Goal: Task Accomplishment & Management: Manage account settings

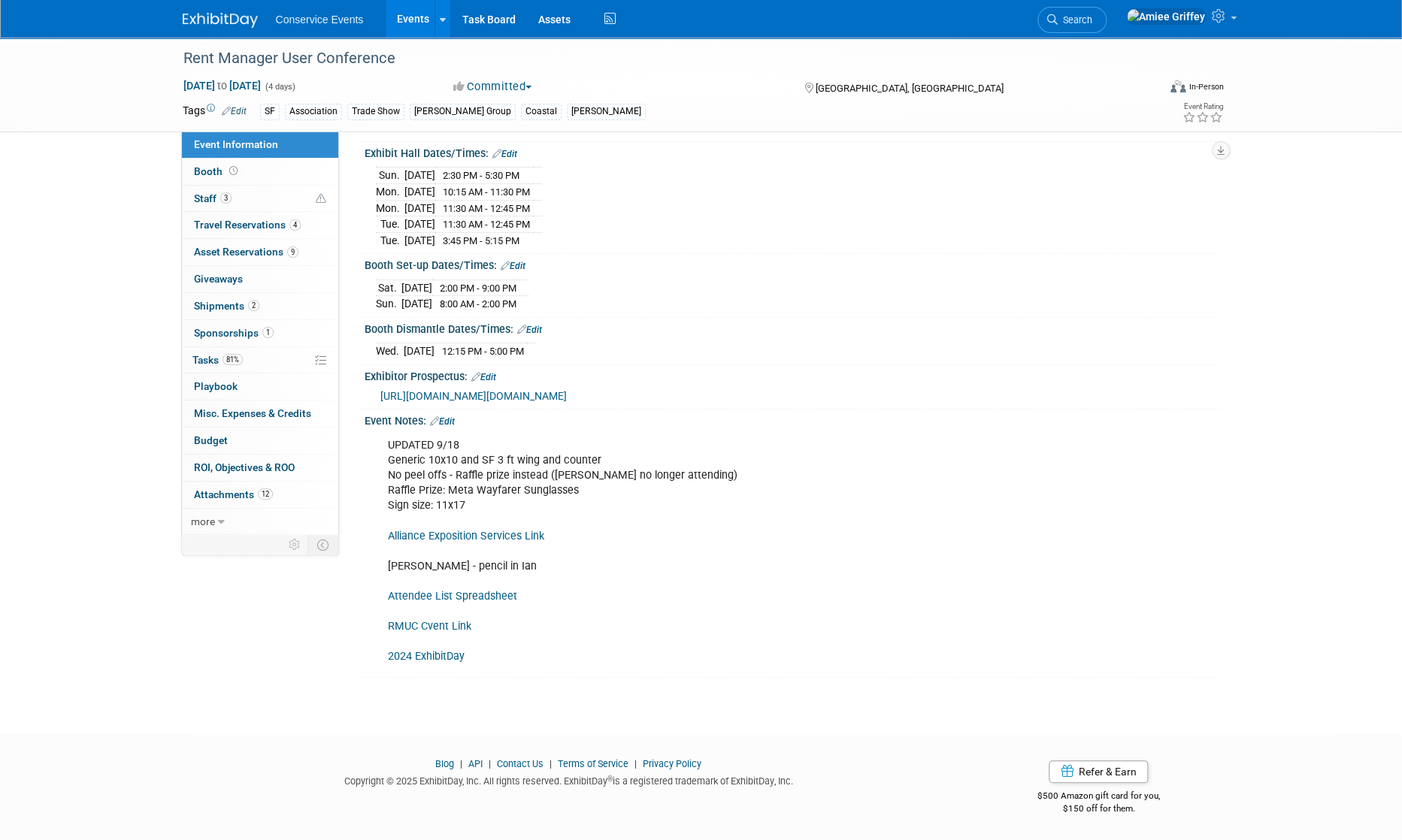
click at [416, 26] on link "Events" at bounding box center [414, 19] width 55 height 38
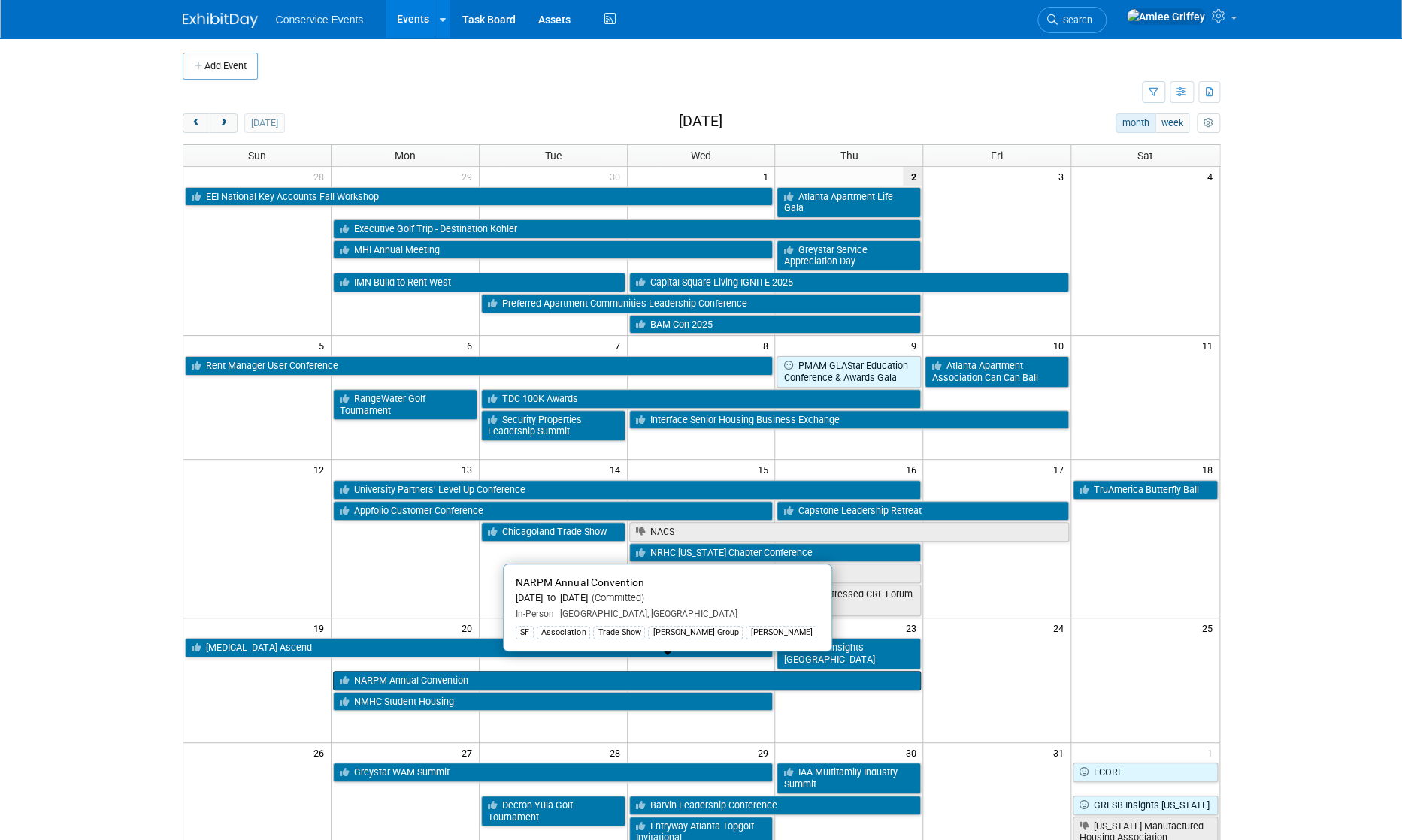
click at [442, 671] on link "NARPM Annual Convention" at bounding box center [627, 680] width 588 height 20
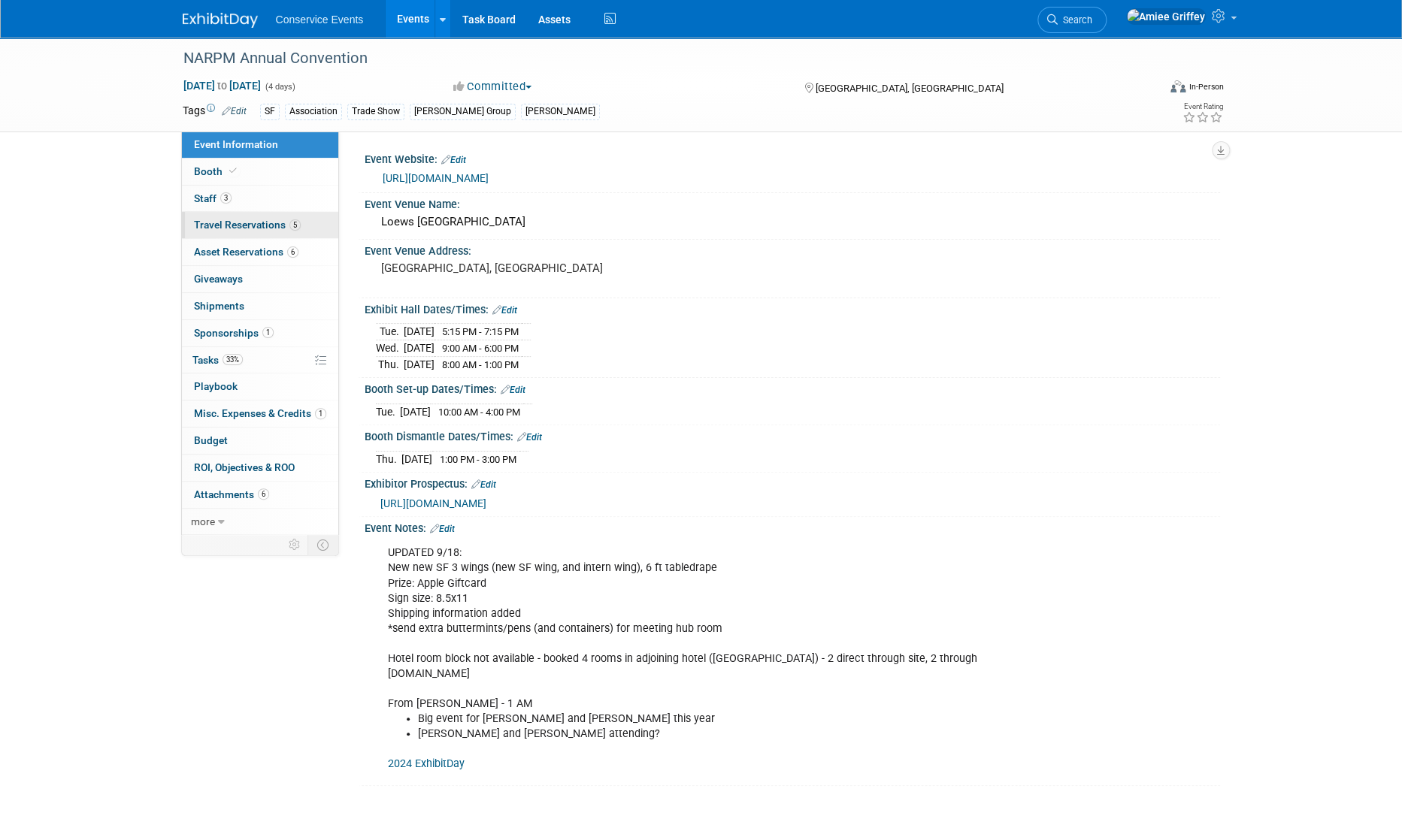
click at [238, 228] on span "Travel Reservations 5" at bounding box center [247, 224] width 107 height 12
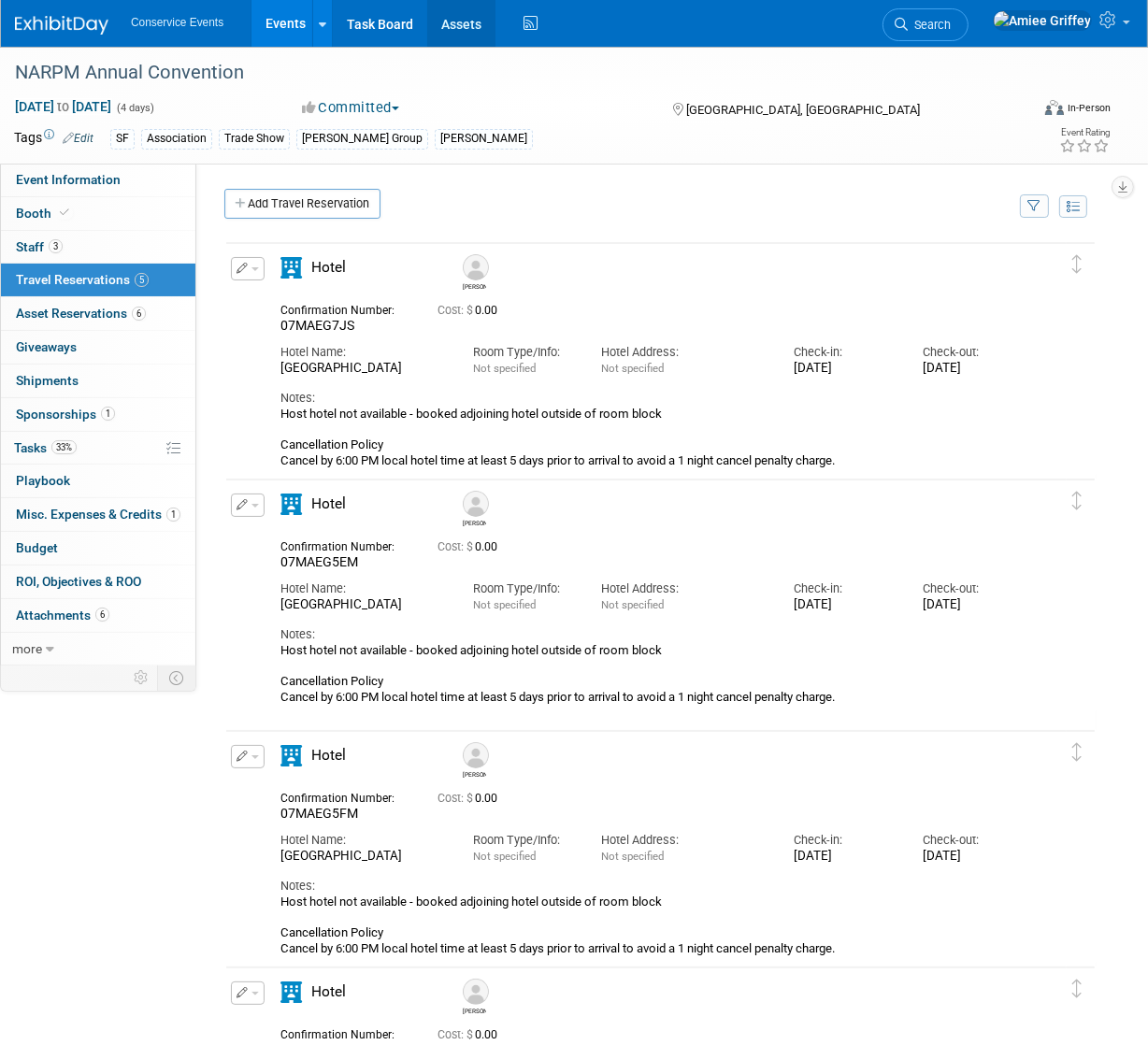
click at [457, 26] on link "Assets" at bounding box center [461, 24] width 69 height 47
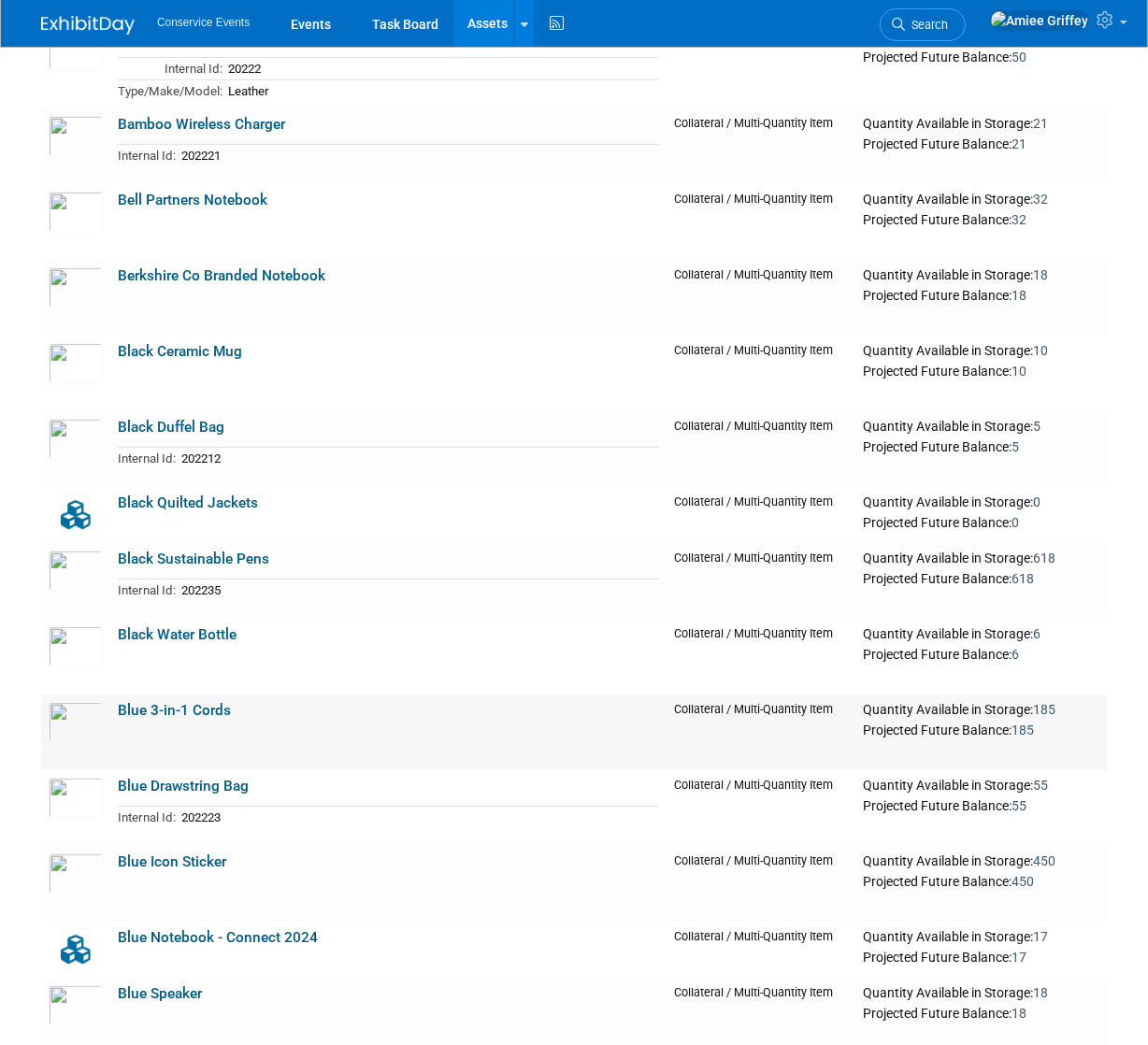
scroll to position [867, 0]
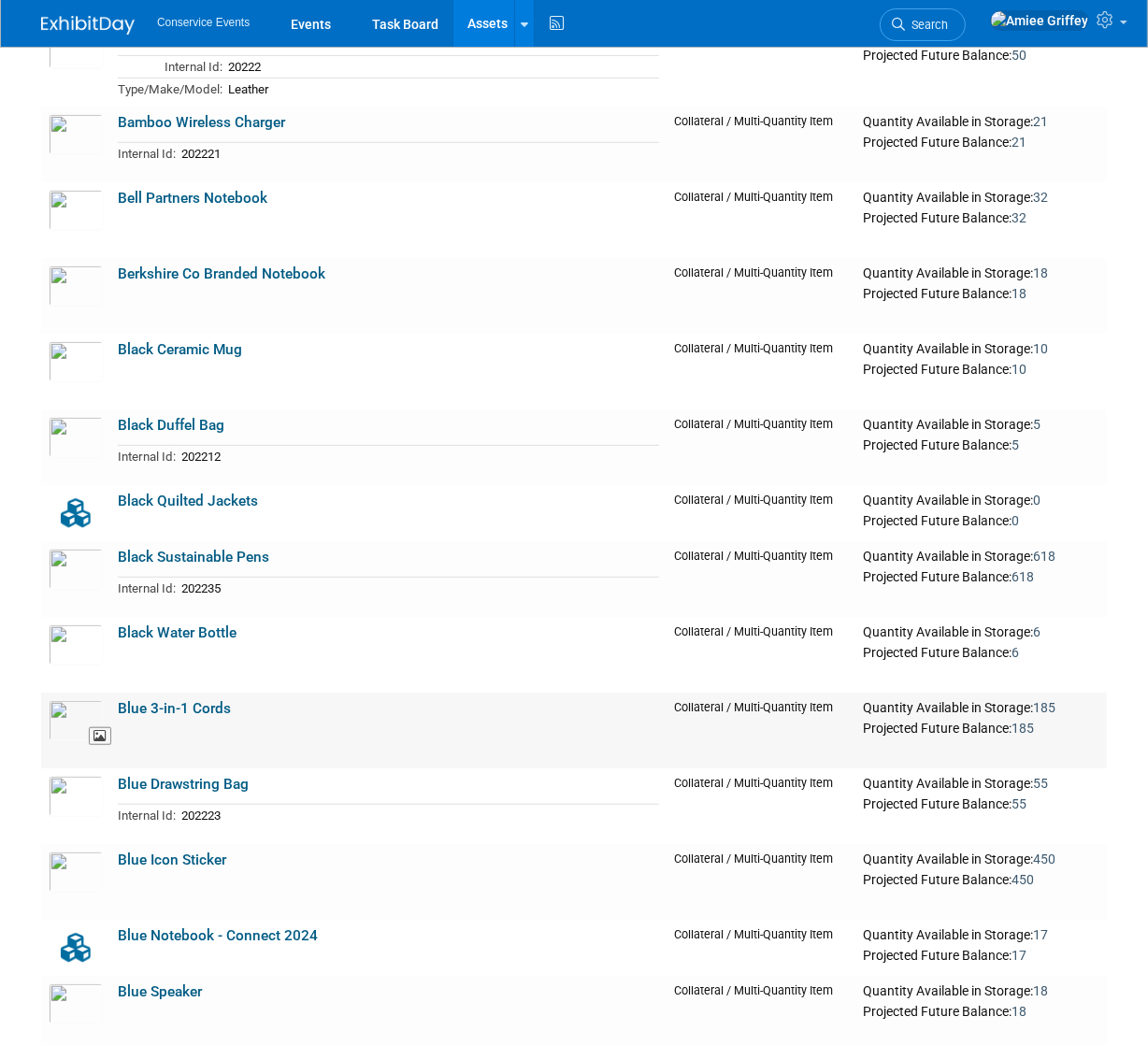
click at [91, 714] on img at bounding box center [75, 721] width 54 height 41
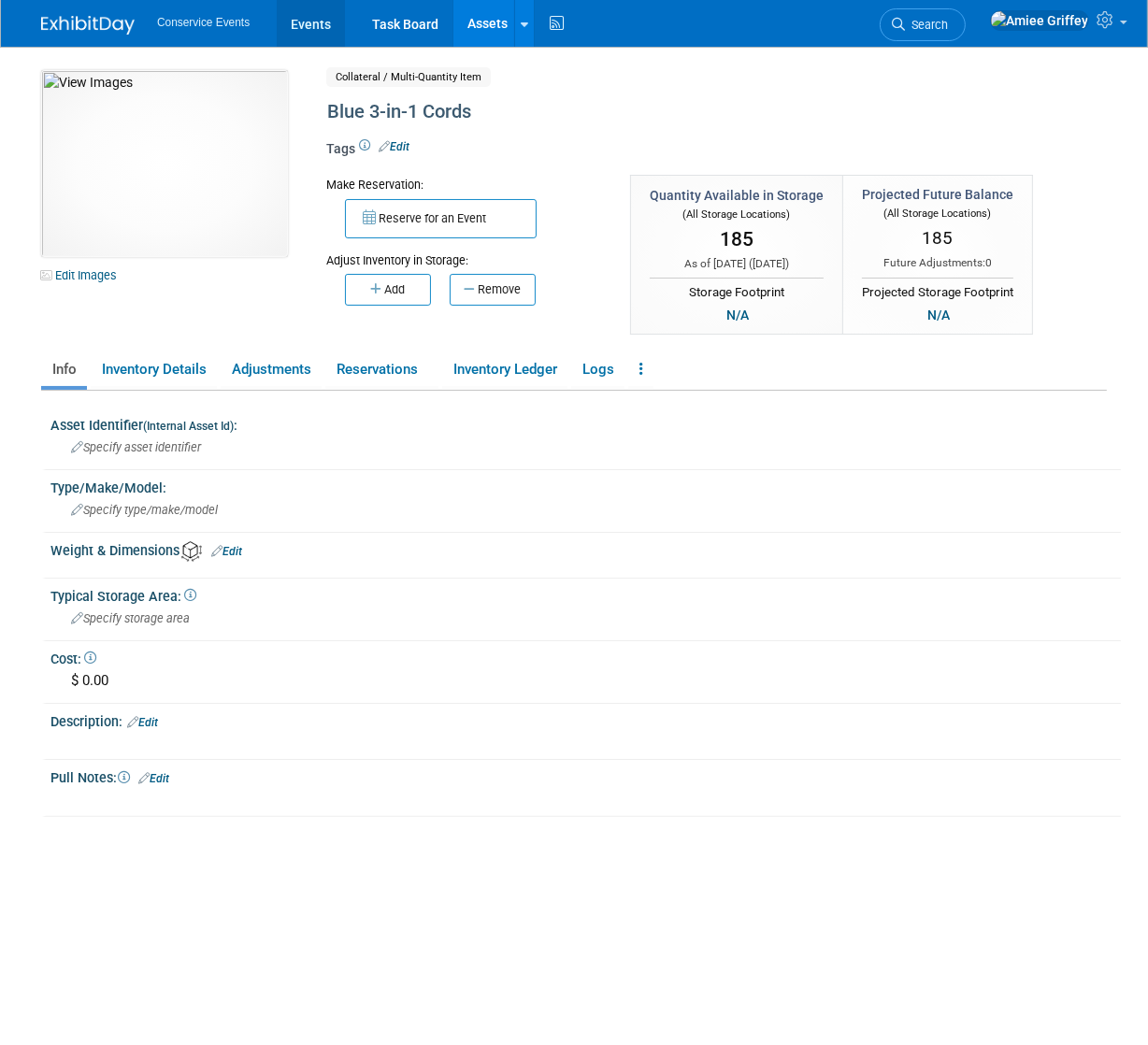
click at [322, 28] on link "Events" at bounding box center [311, 24] width 69 height 47
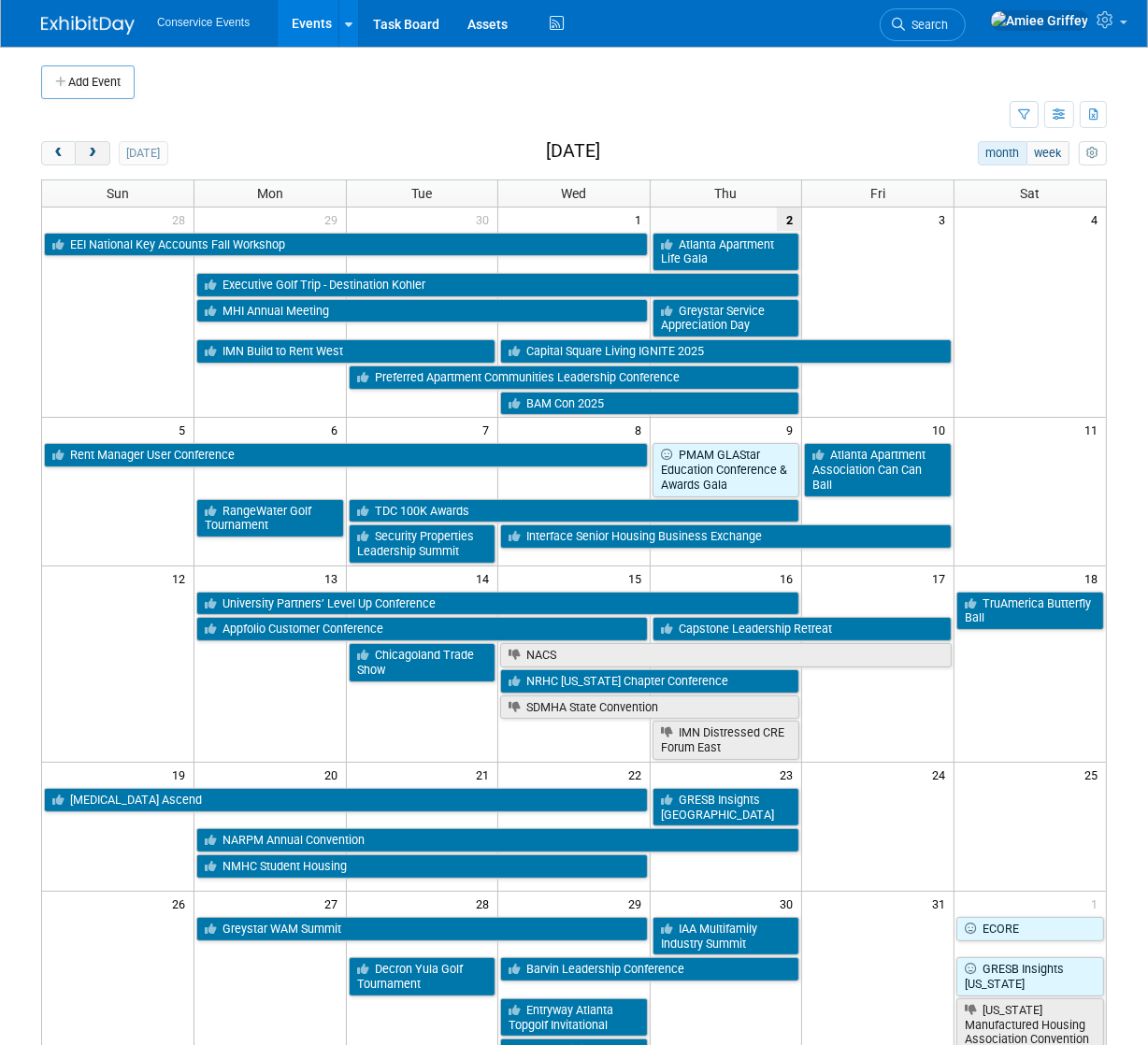
click at [96, 158] on span "next" at bounding box center [92, 154] width 14 height 12
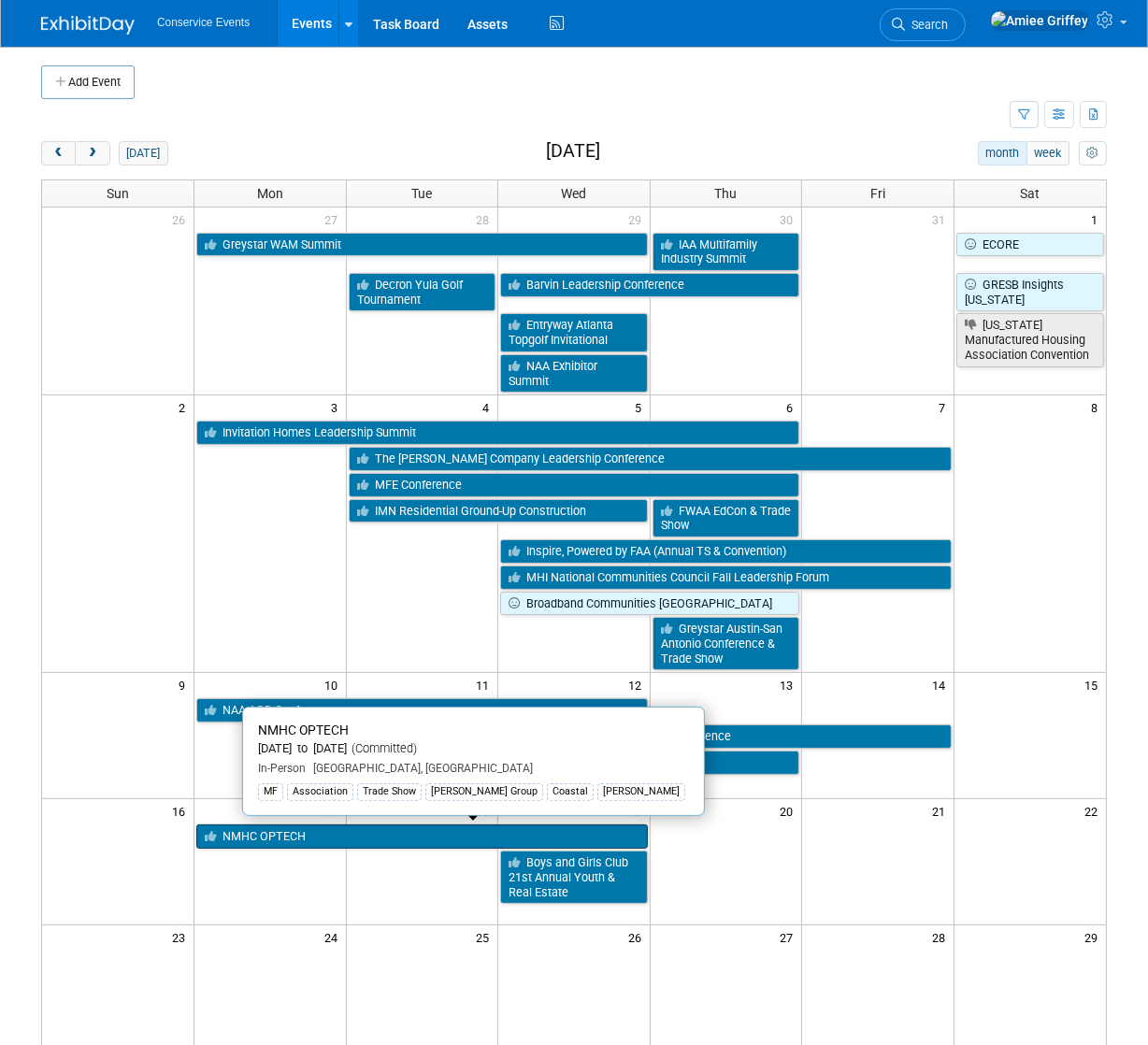
click at [271, 838] on link "NMHC OPTECH" at bounding box center [421, 836] width 452 height 24
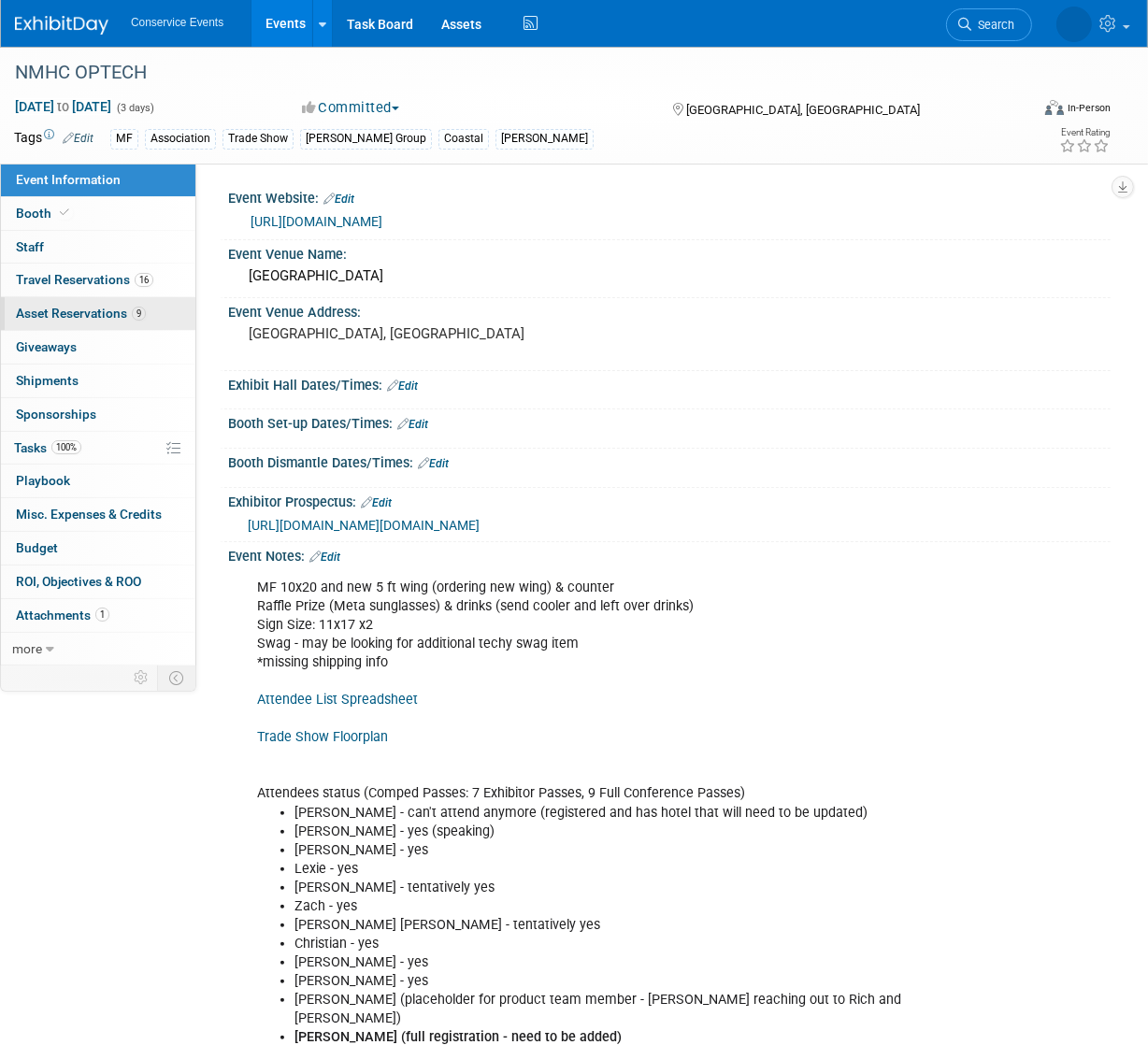
click at [72, 321] on link "9 Asset Reservations 9" at bounding box center [98, 313] width 195 height 32
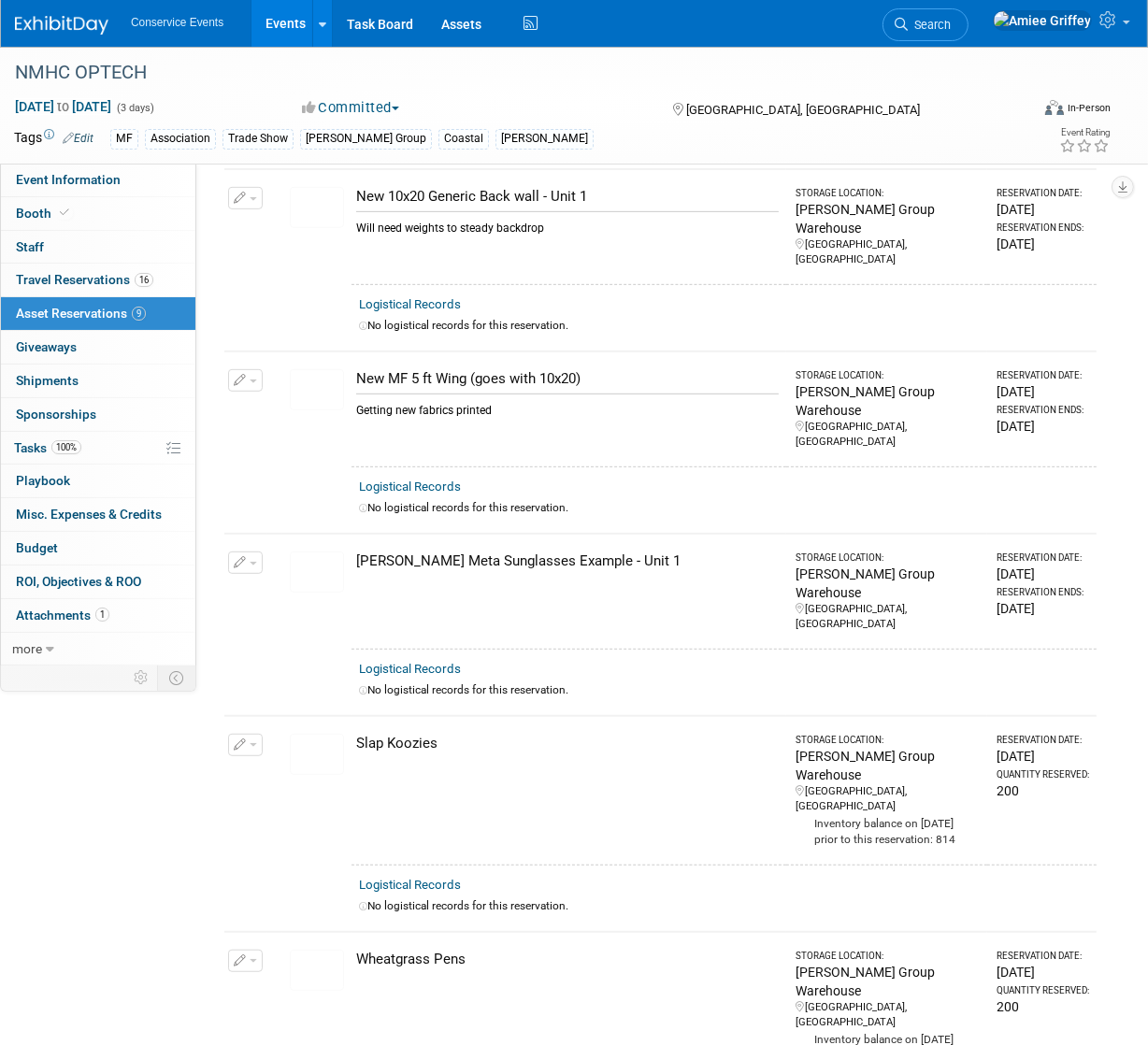
scroll to position [854, 0]
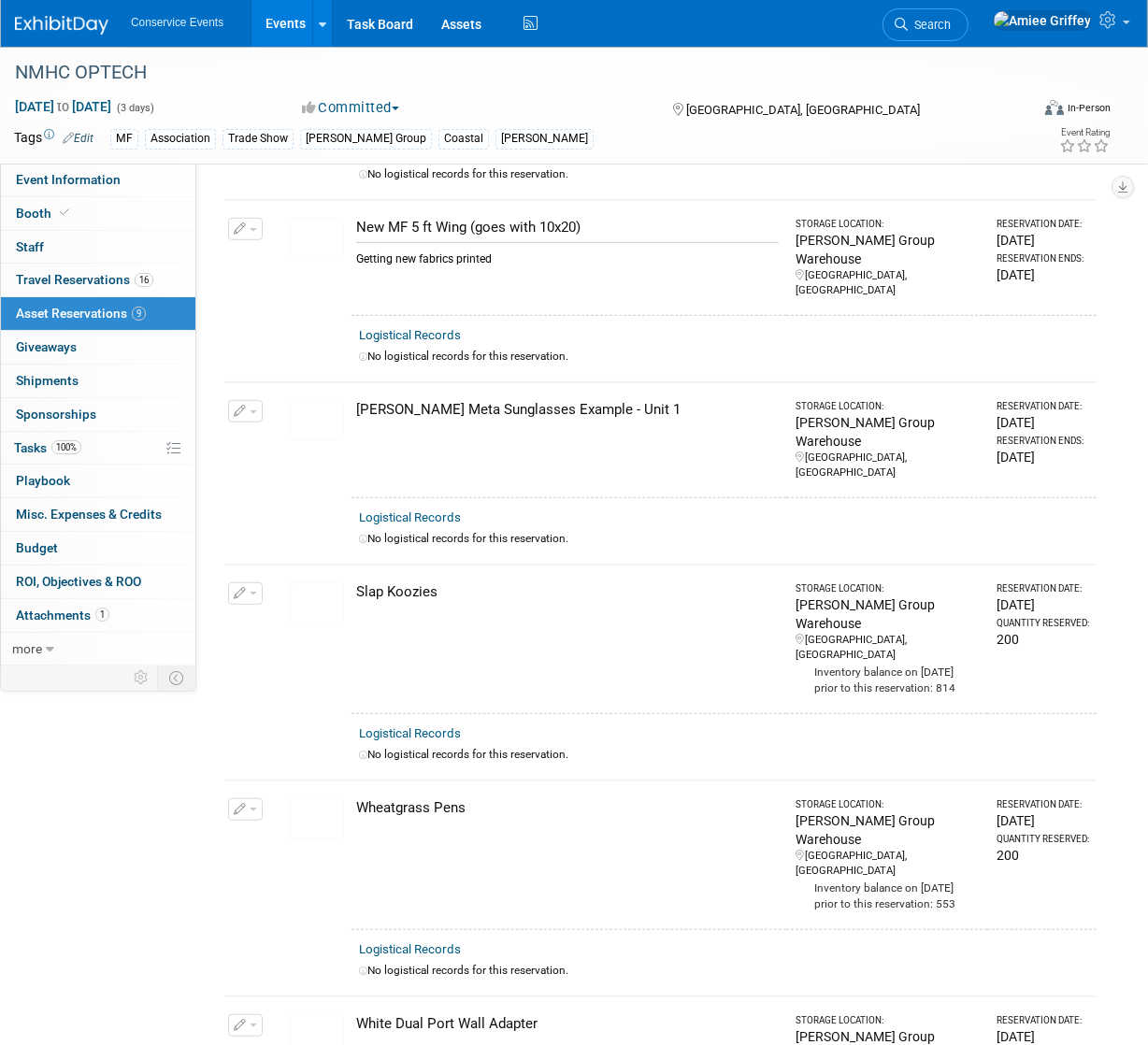
click at [246, 1015] on button "button" at bounding box center [245, 1025] width 34 height 23
click at [301, 1043] on button "Change Reservation" at bounding box center [316, 1056] width 158 height 25
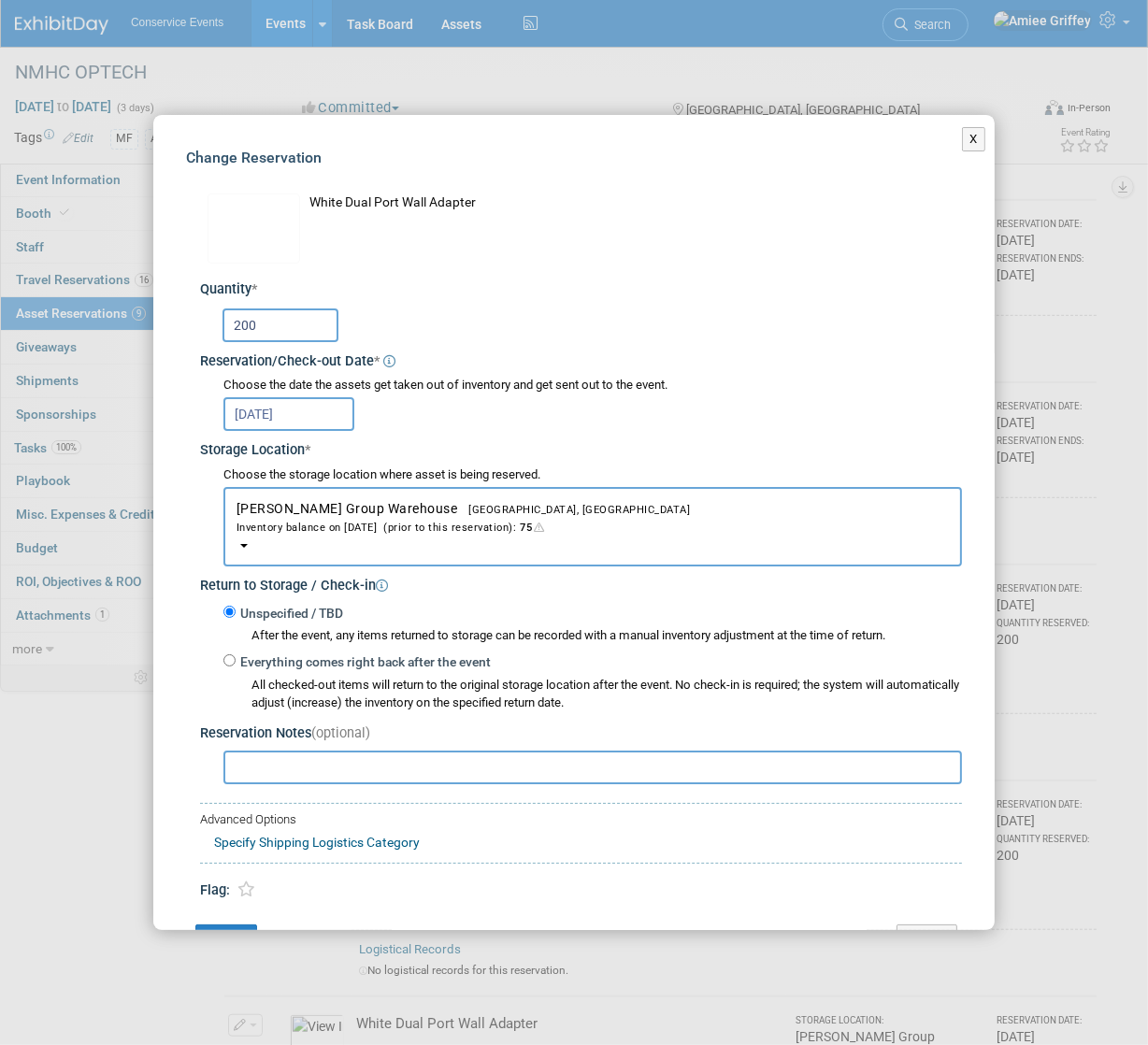
click at [285, 325] on input "200" at bounding box center [280, 325] width 116 height 33
click at [283, 325] on input "200" at bounding box center [280, 325] width 116 height 33
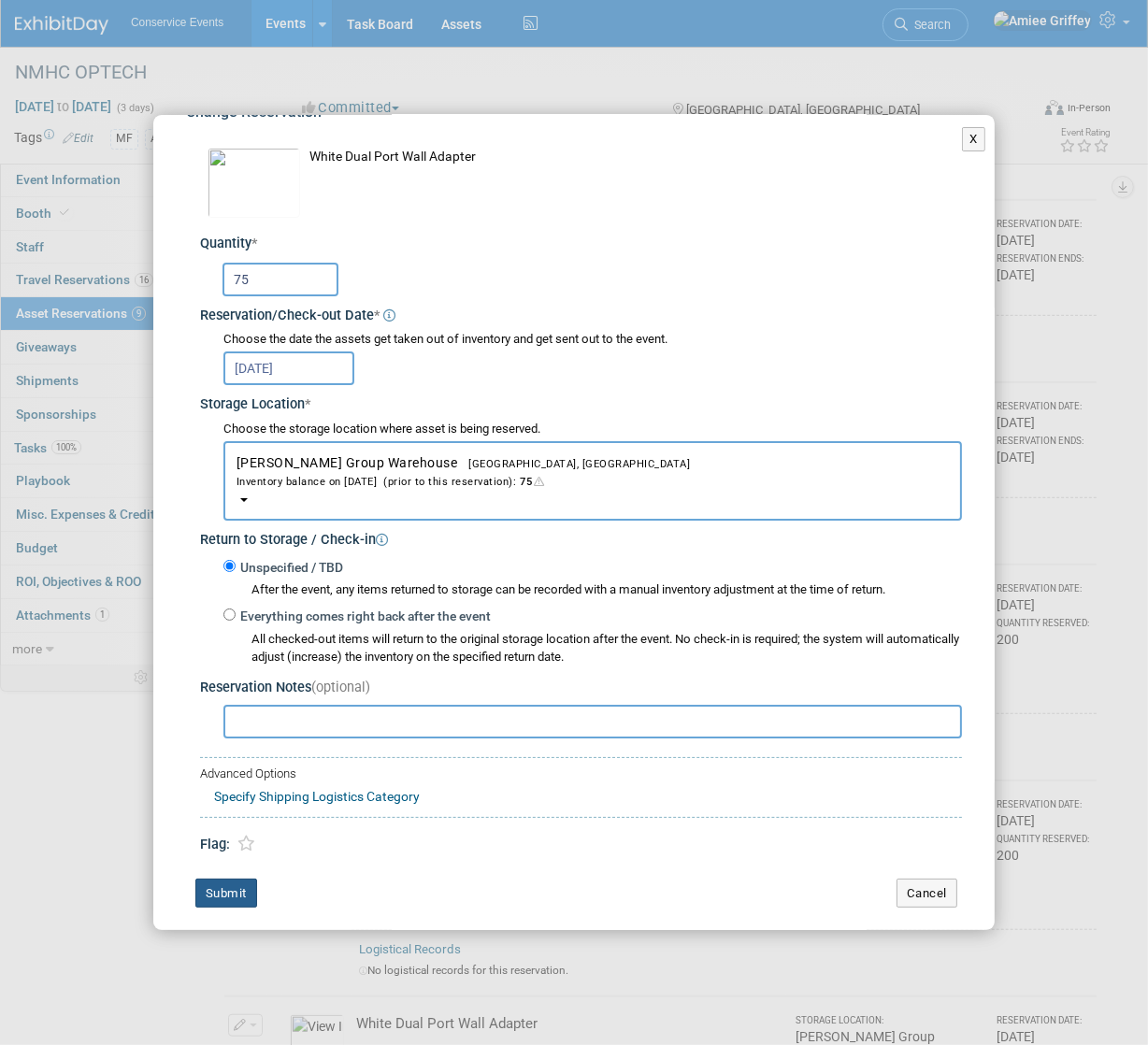
scroll to position [48, 0]
type input "75"
click at [244, 887] on button "Submit" at bounding box center [225, 891] width 62 height 30
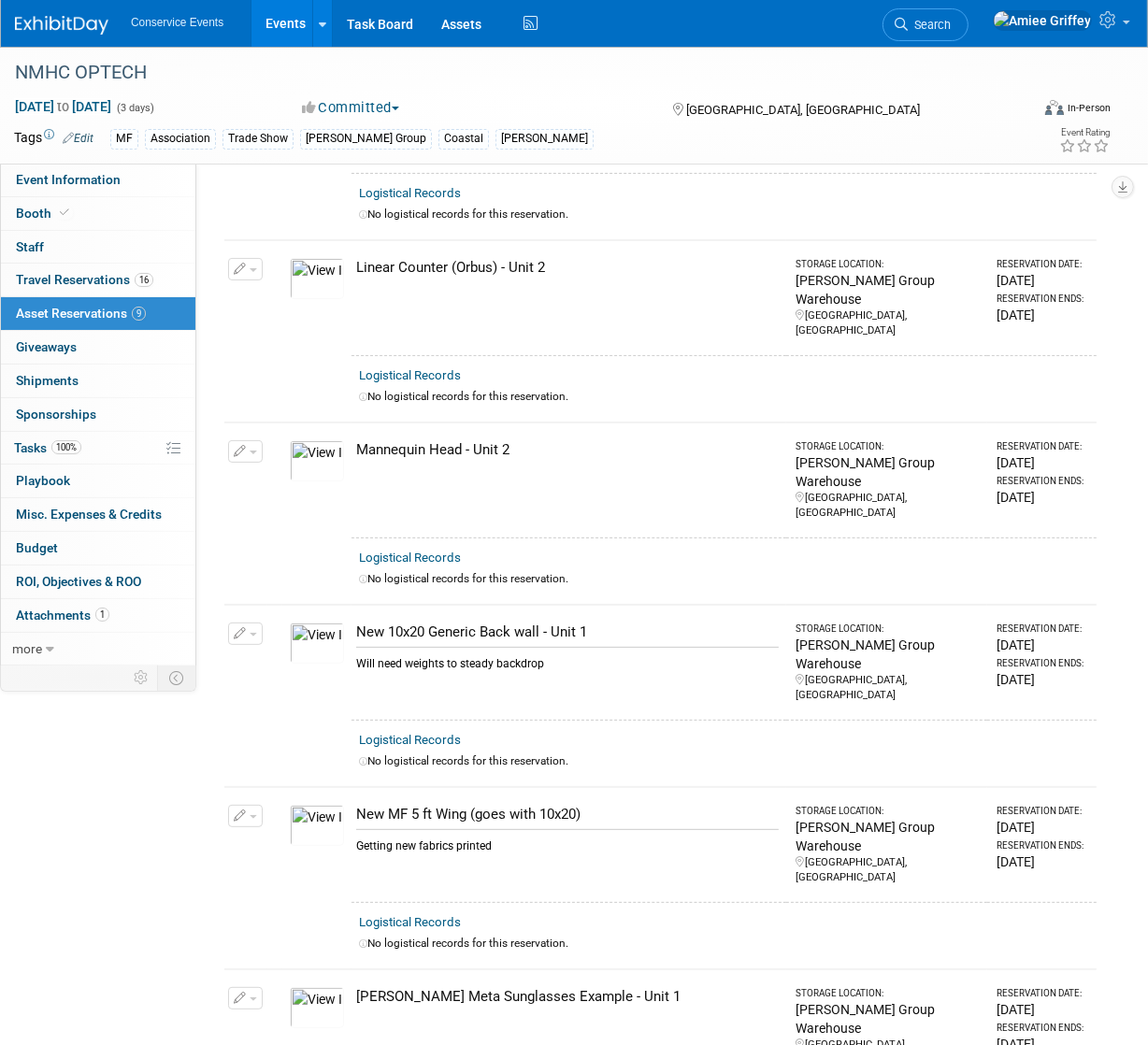
scroll to position [0, 0]
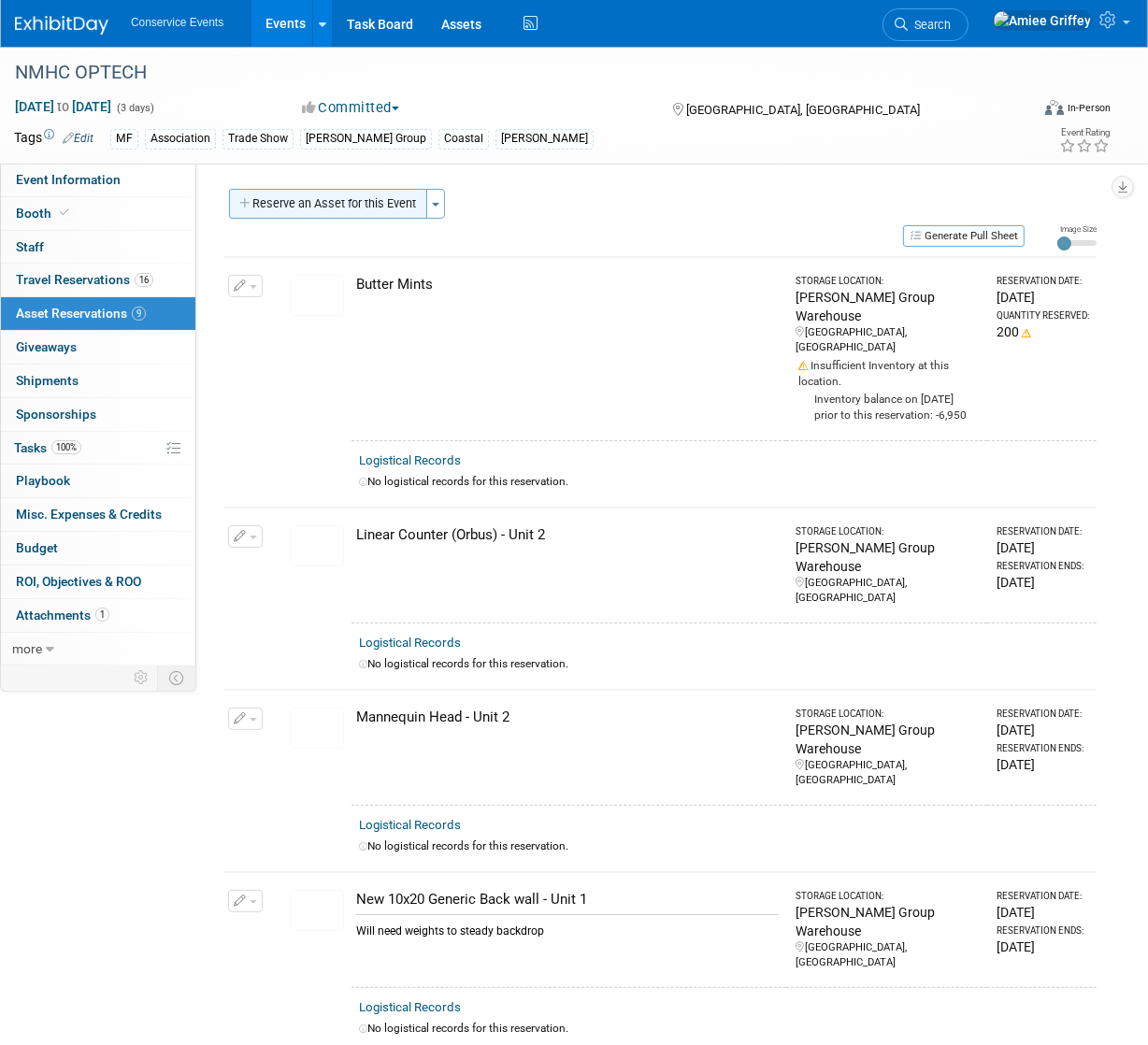
click at [291, 204] on button "Reserve an Asset for this Event" at bounding box center [328, 204] width 198 height 30
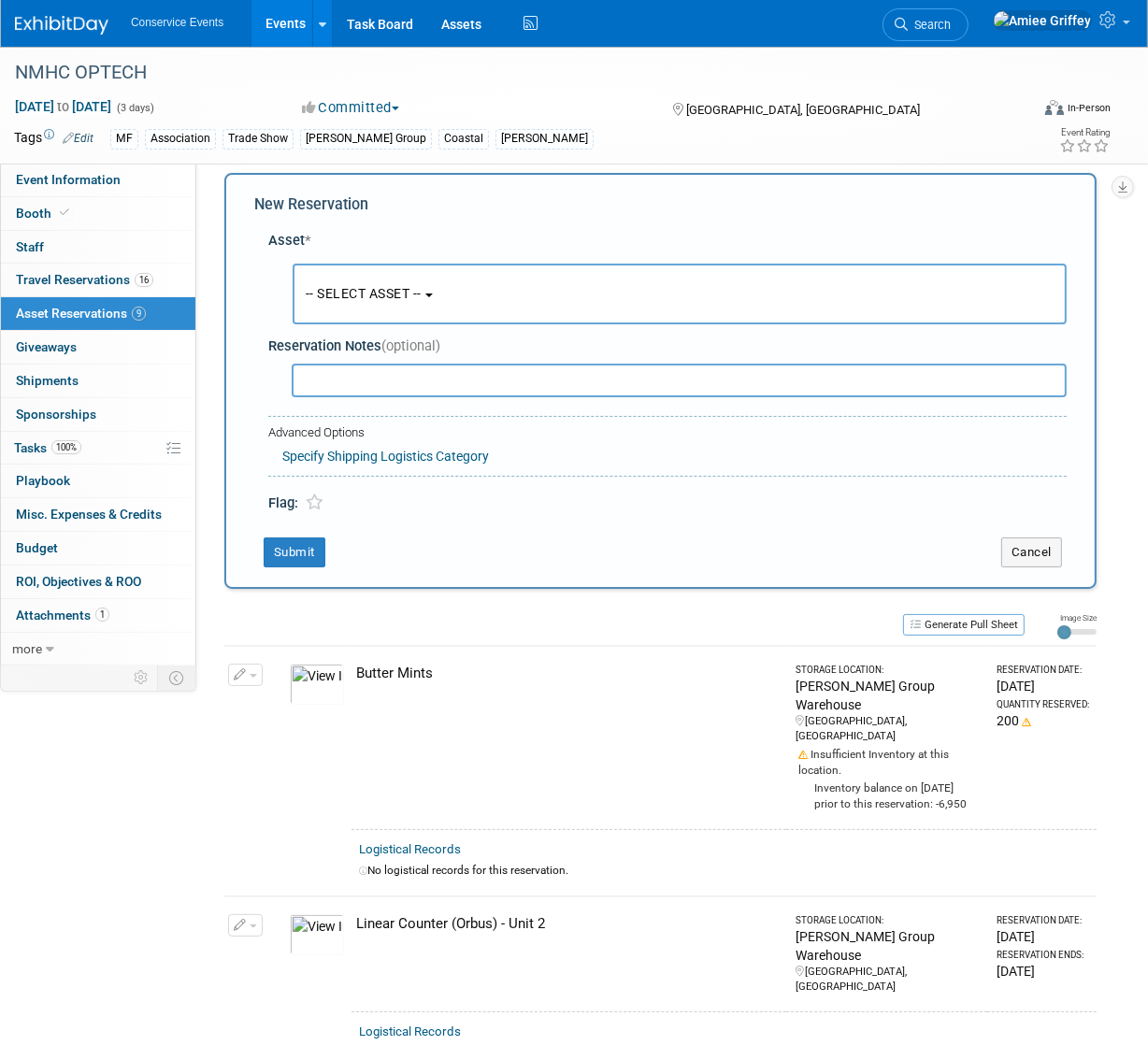
scroll to position [18, 0]
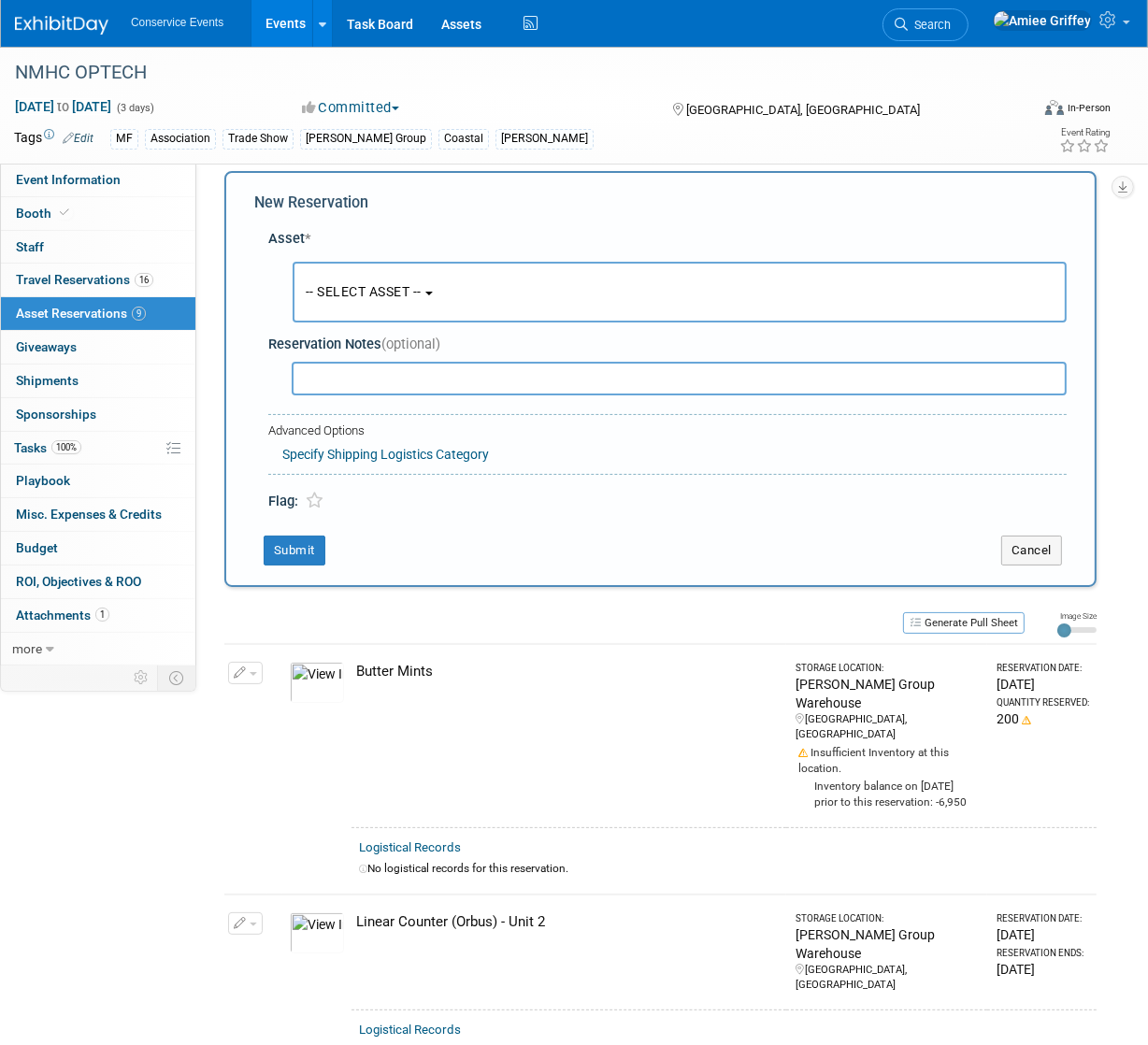
click at [351, 291] on span "-- SELECT ASSET --" at bounding box center [363, 291] width 116 height 15
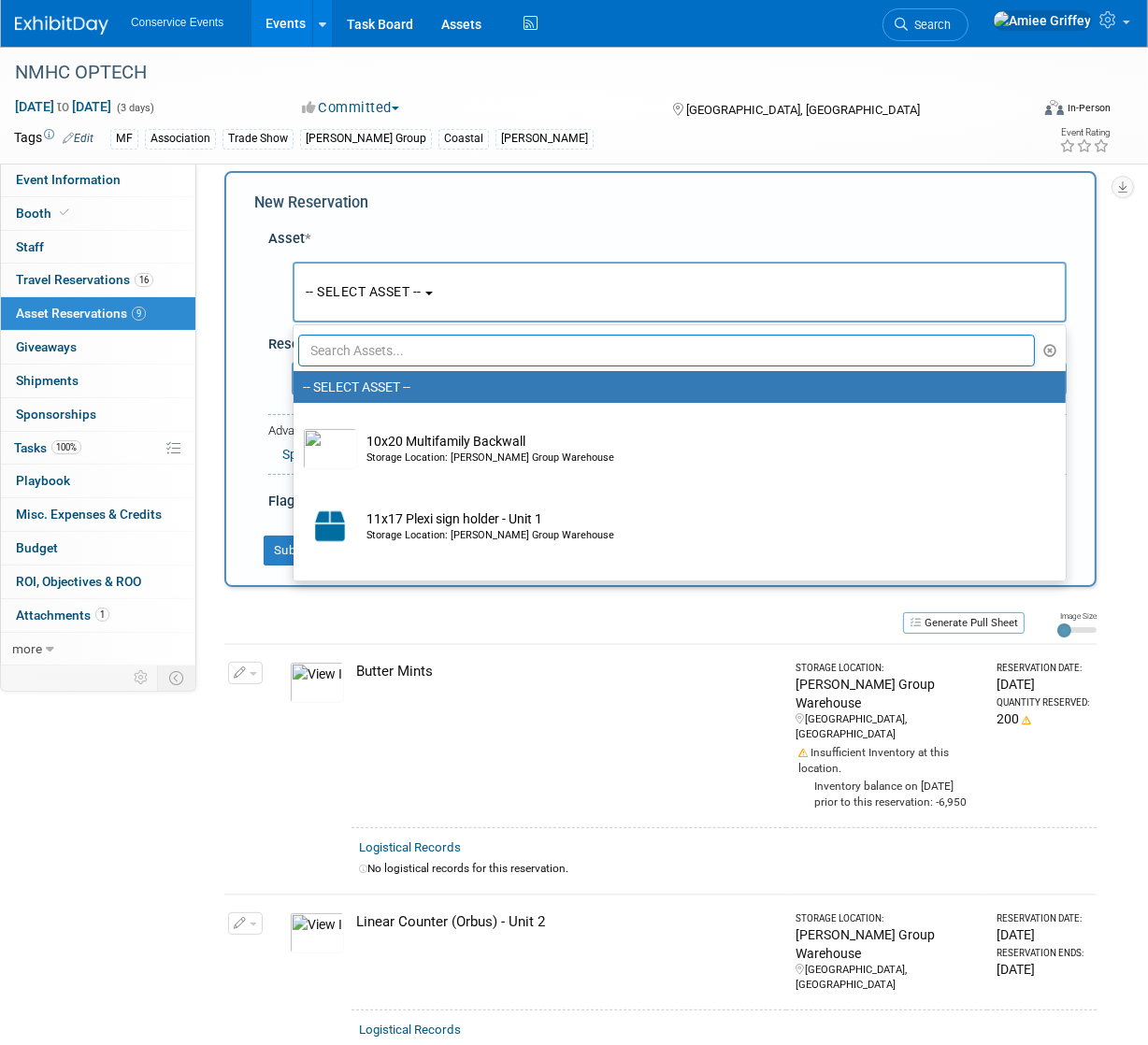
click at [405, 353] on input "text" at bounding box center [666, 351] width 737 height 31
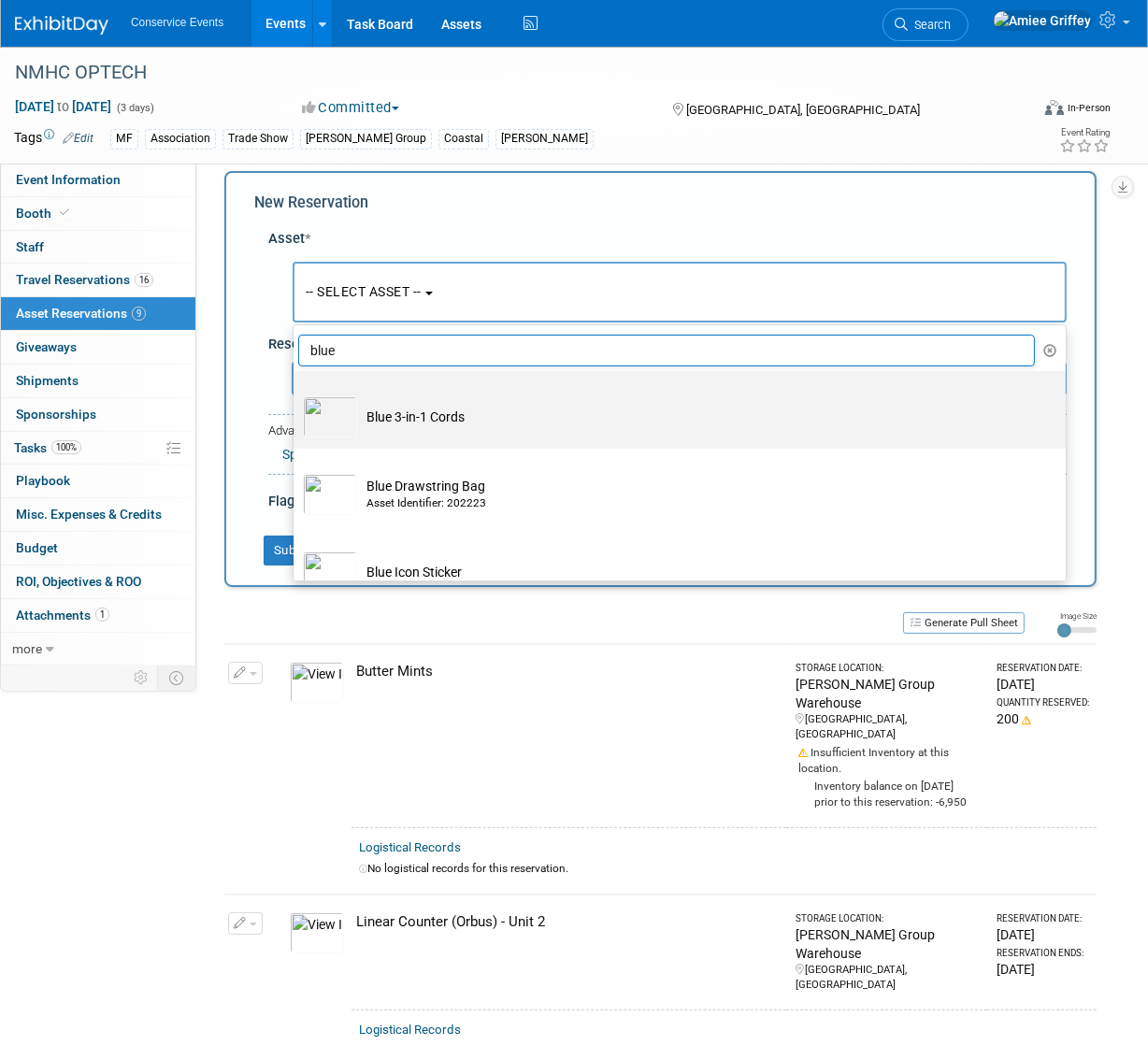
type input "blue"
click at [421, 409] on td "Blue 3-in-1 Cords" at bounding box center [693, 417] width 671 height 41
click at [297, 394] on input "Blue 3-in-1 Cords" at bounding box center [290, 387] width 12 height 12
select select "10718463"
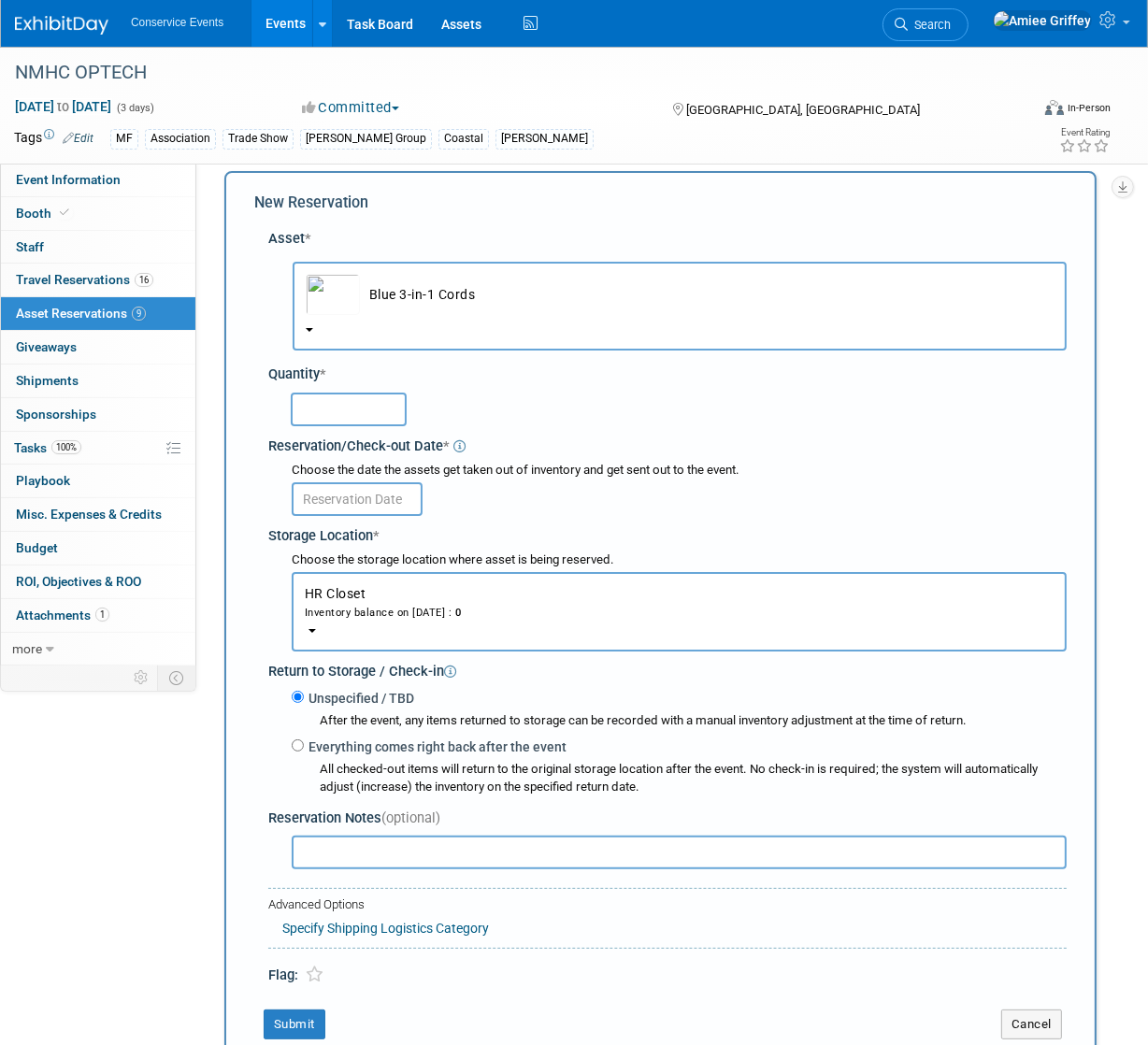
click at [348, 414] on input "text" at bounding box center [349, 409] width 116 height 33
click at [340, 612] on div "Inventory balance on [DATE] : 0" at bounding box center [679, 612] width 748 height 18
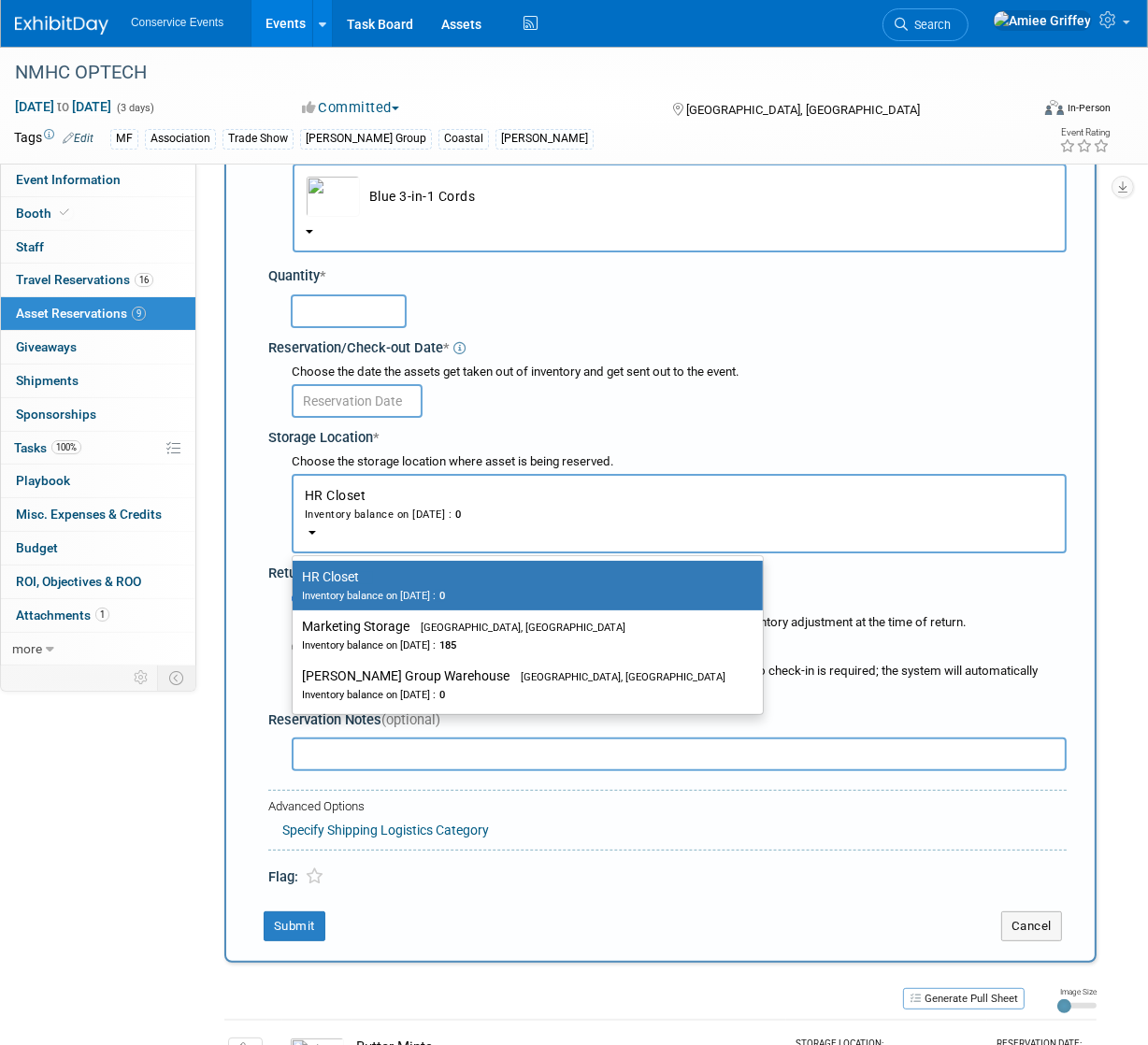
scroll to position [173, 0]
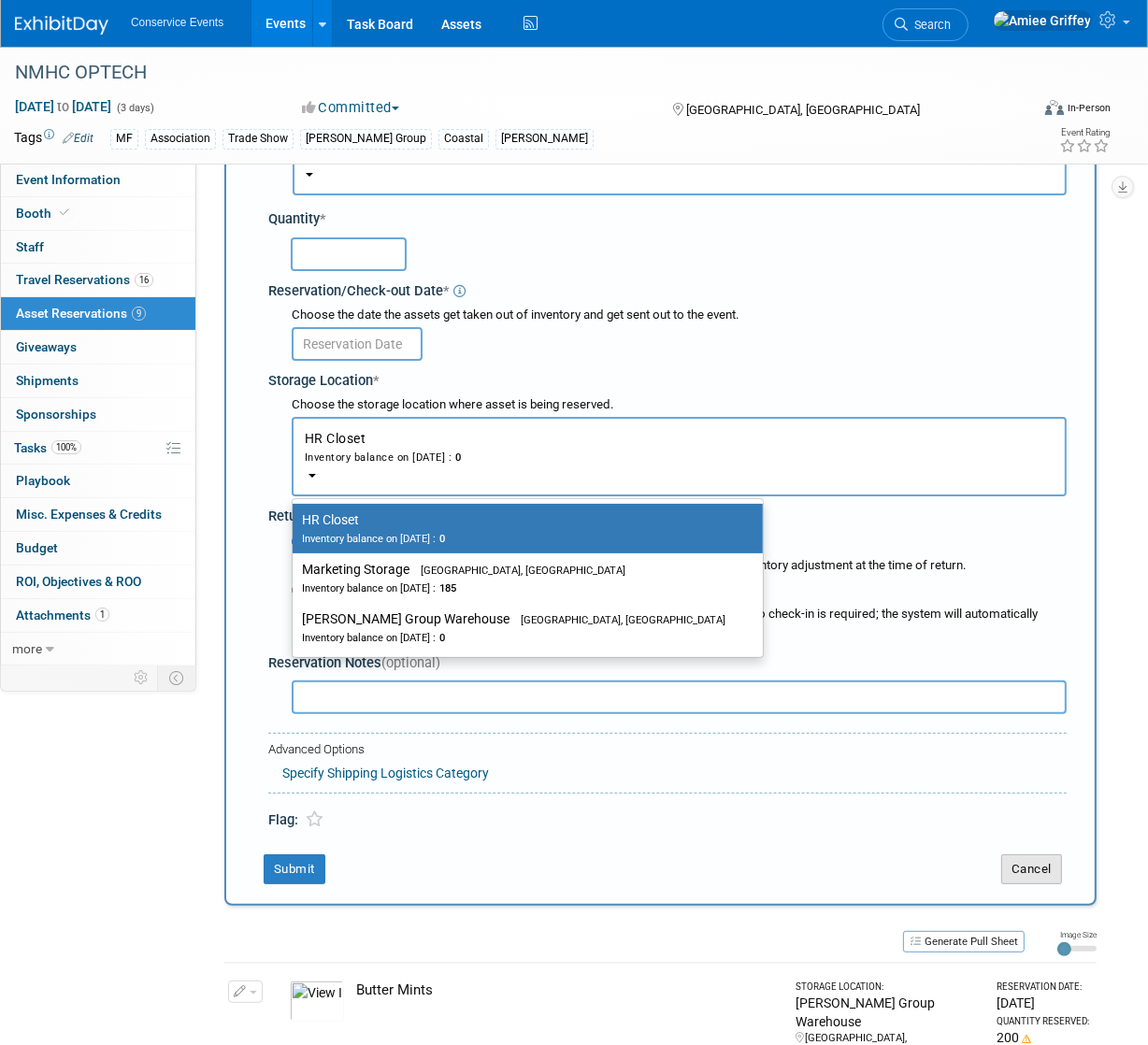
click at [1025, 871] on button "Cancel" at bounding box center [1031, 869] width 61 height 30
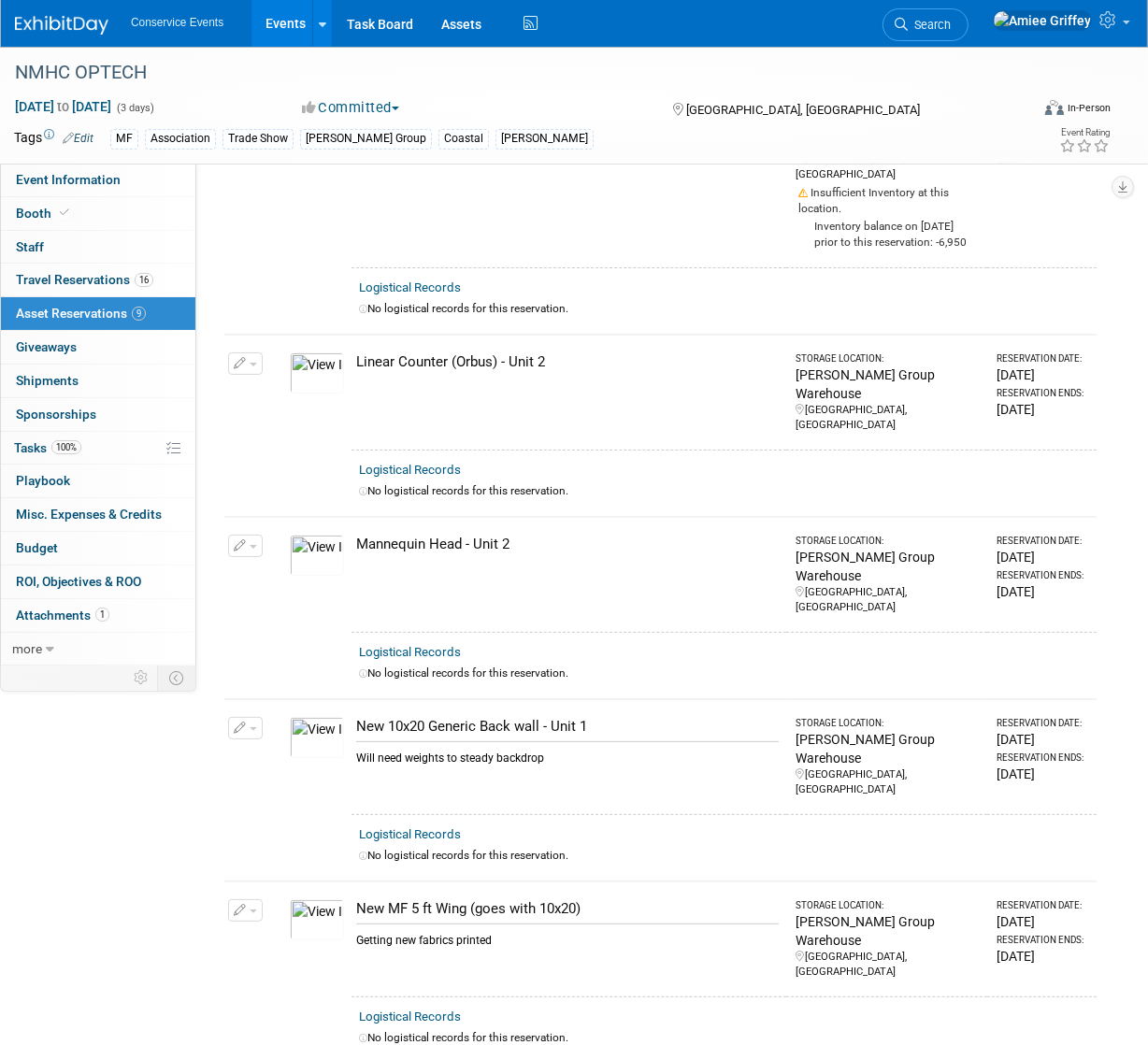
scroll to position [0, 0]
